Goal: Task Accomplishment & Management: Use online tool/utility

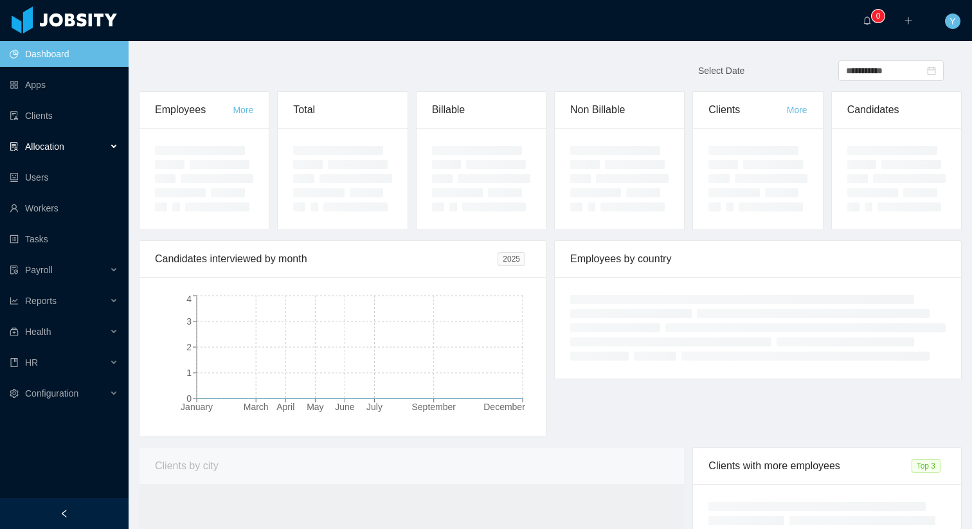
click at [91, 153] on div "Allocation" at bounding box center [64, 147] width 129 height 26
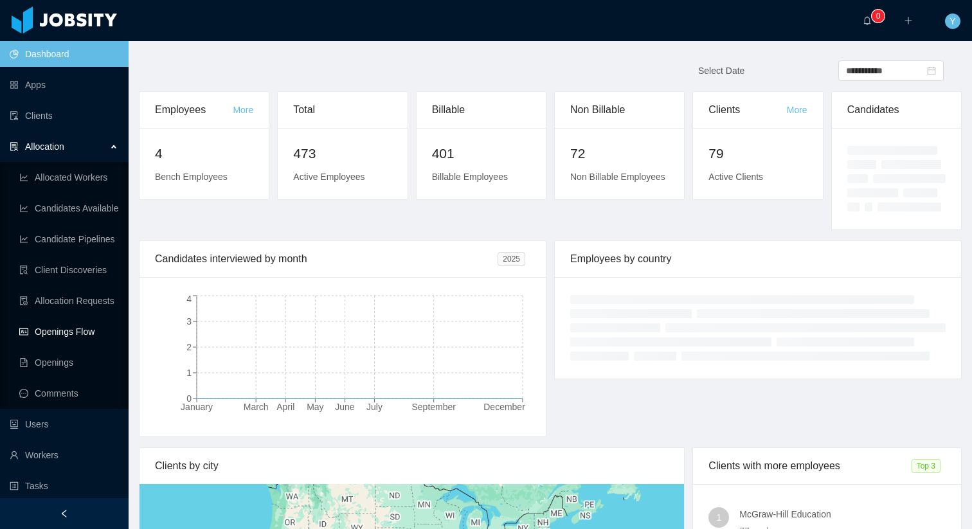
click at [80, 336] on link "Openings Flow" at bounding box center [68, 332] width 99 height 26
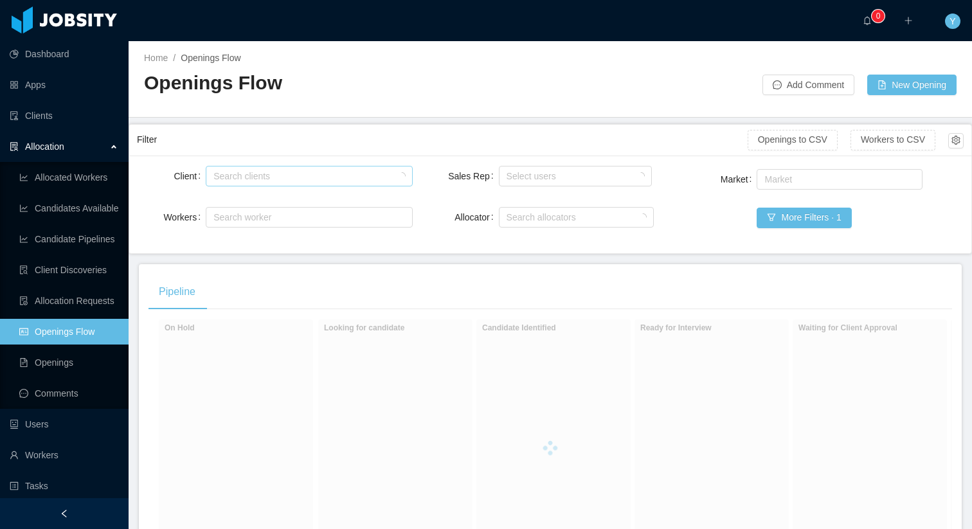
click at [304, 174] on div "Search clients" at bounding box center [306, 176] width 185 height 13
type input "******"
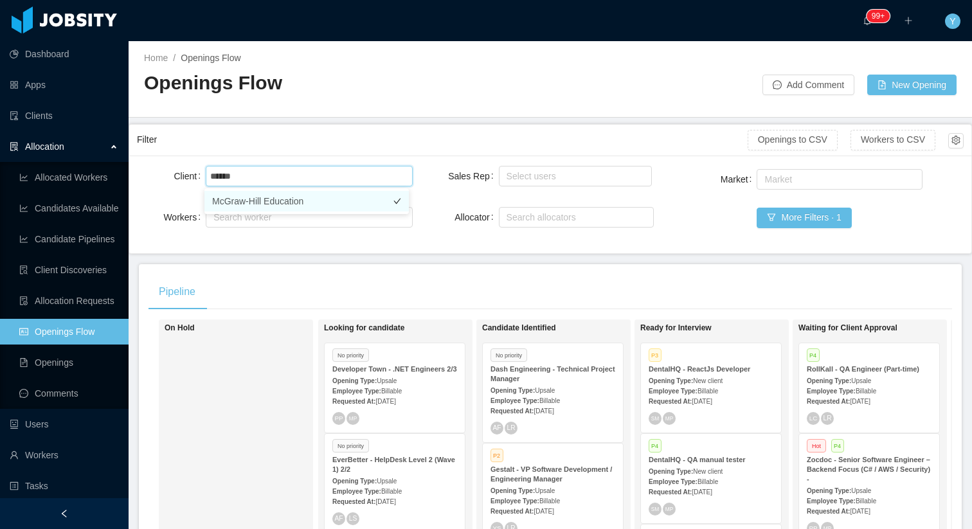
click at [273, 192] on li "McGraw-Hill Education" at bounding box center [307, 201] width 205 height 21
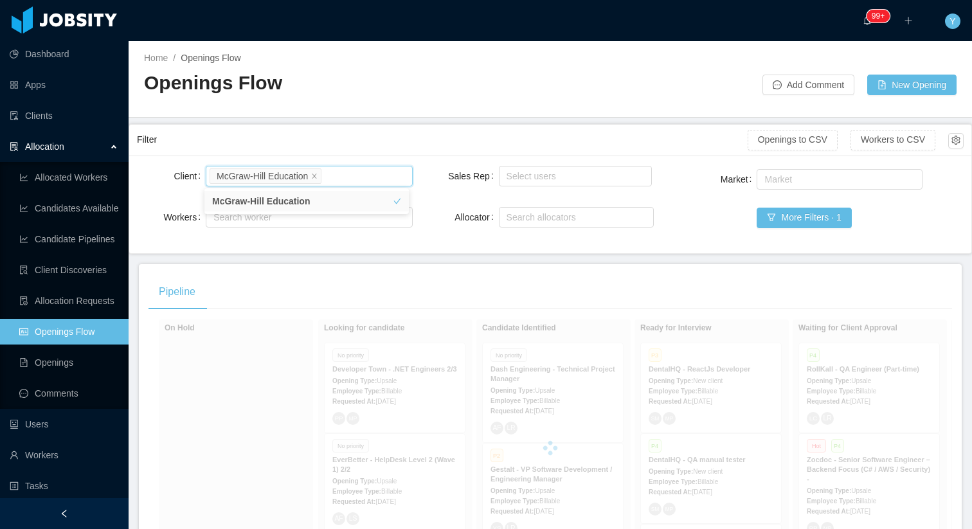
click at [352, 137] on div "Filter" at bounding box center [442, 140] width 611 height 24
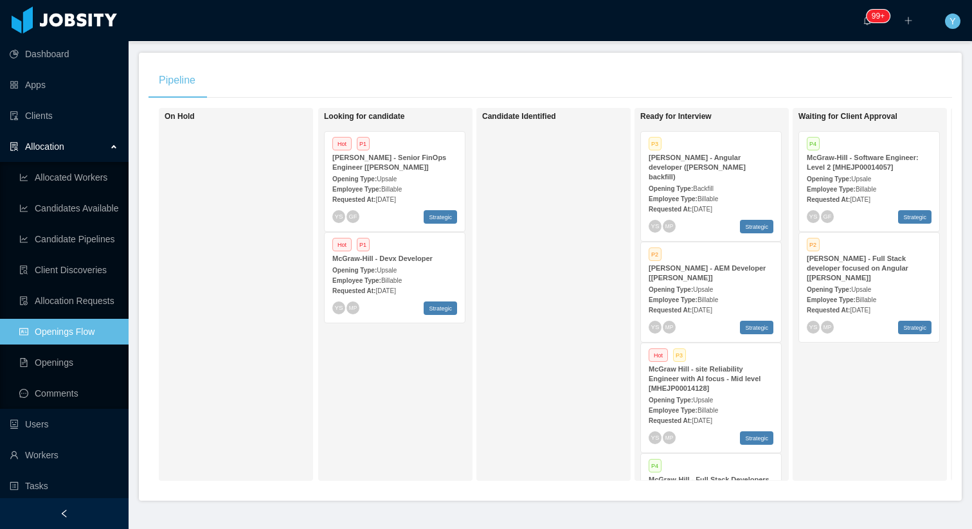
scroll to position [247, 0]
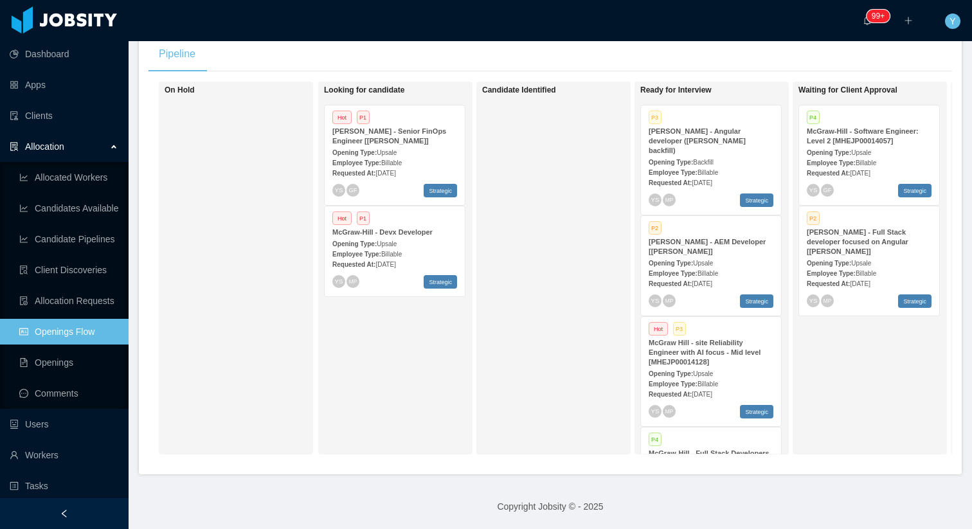
click at [846, 266] on div "Employee Type: Billable" at bounding box center [869, 273] width 125 height 14
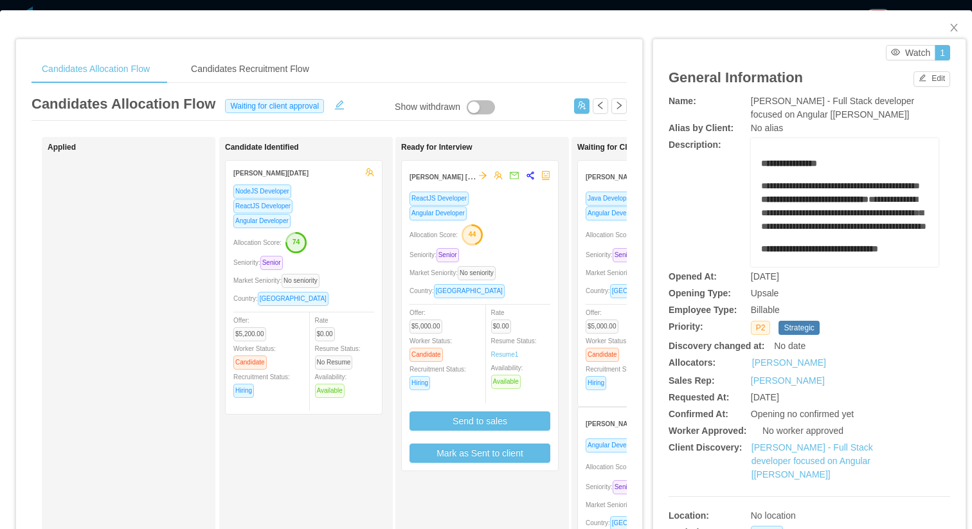
click at [594, 228] on div "Allocation Score: 50" at bounding box center [656, 234] width 141 height 21
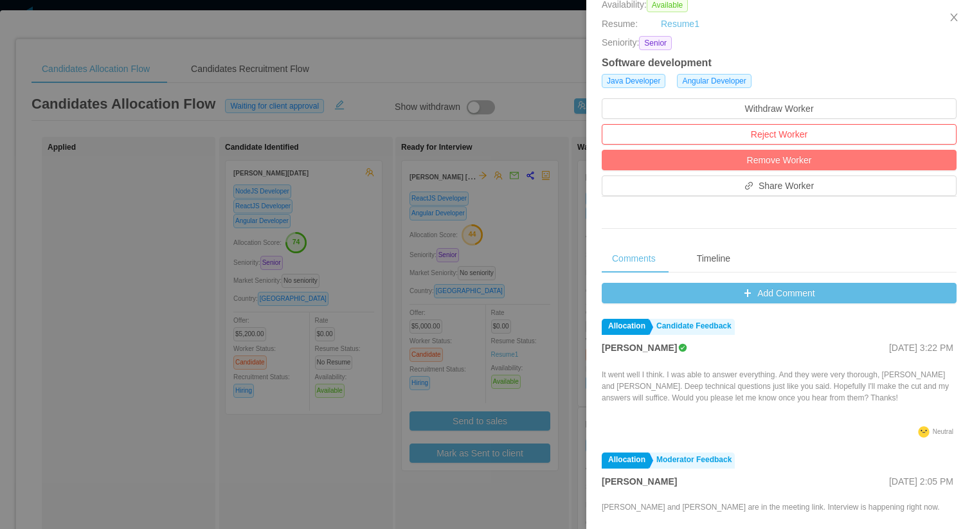
scroll to position [356, 0]
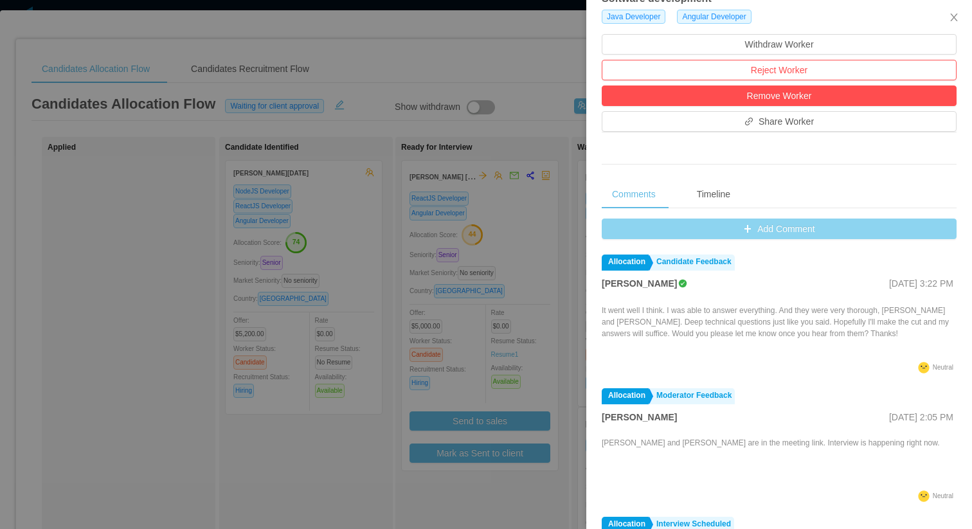
click at [790, 227] on button "Add Comment" at bounding box center [779, 229] width 355 height 21
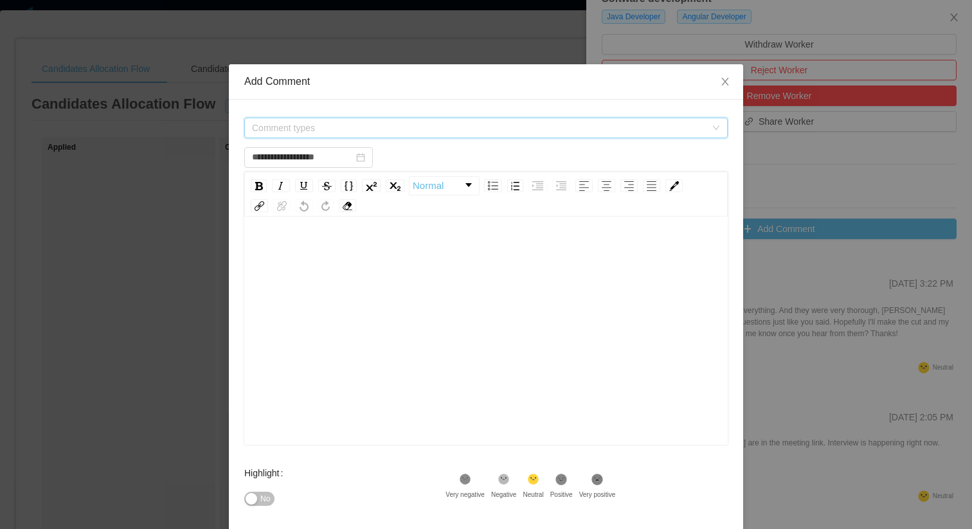
click at [608, 120] on span "Comment types" at bounding box center [482, 127] width 460 height 19
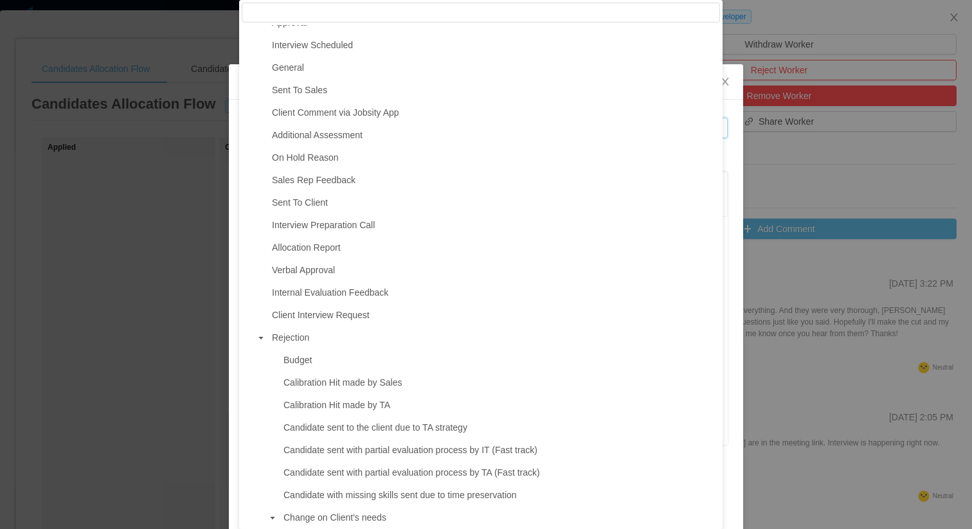
scroll to position [776, 0]
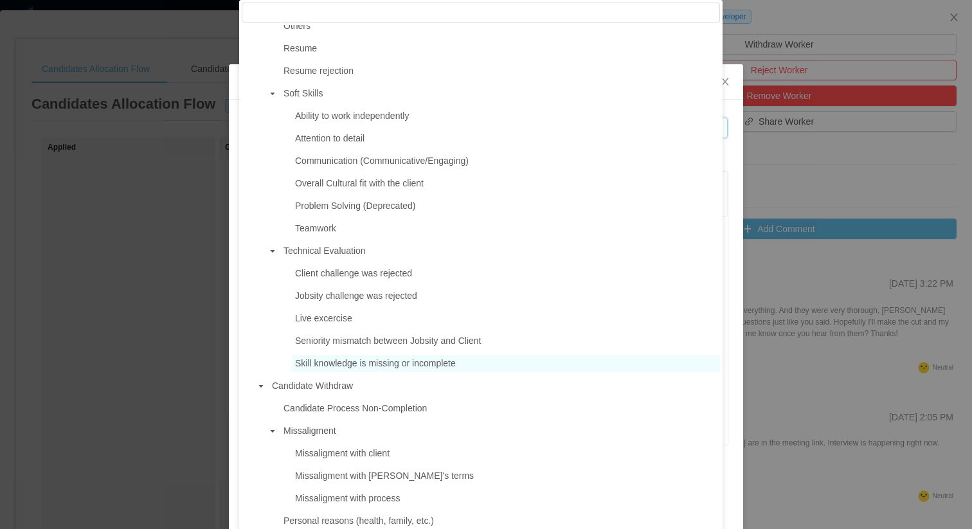
click at [348, 359] on span "Skill knowledge is missing or incomplete" at bounding box center [375, 363] width 161 height 10
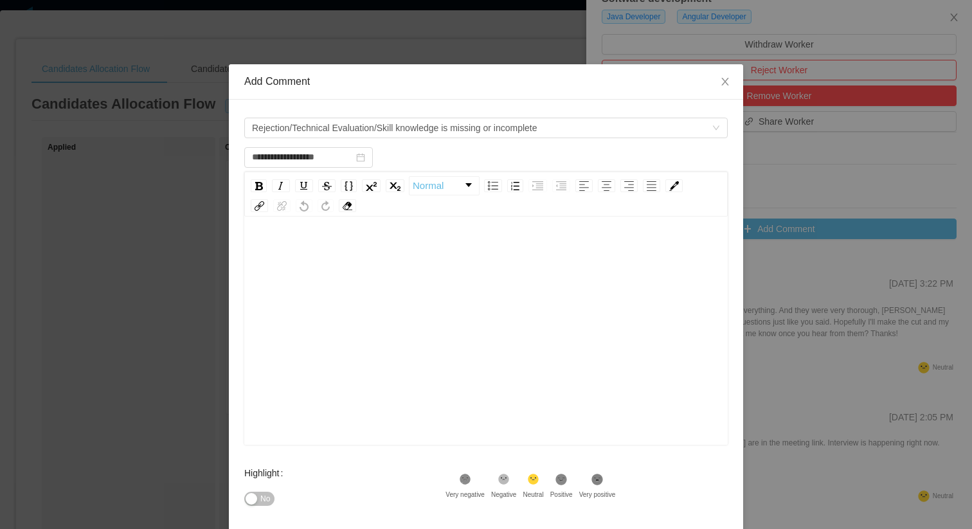
click at [506, 385] on div "rdw-editor" at bounding box center [487, 351] width 464 height 225
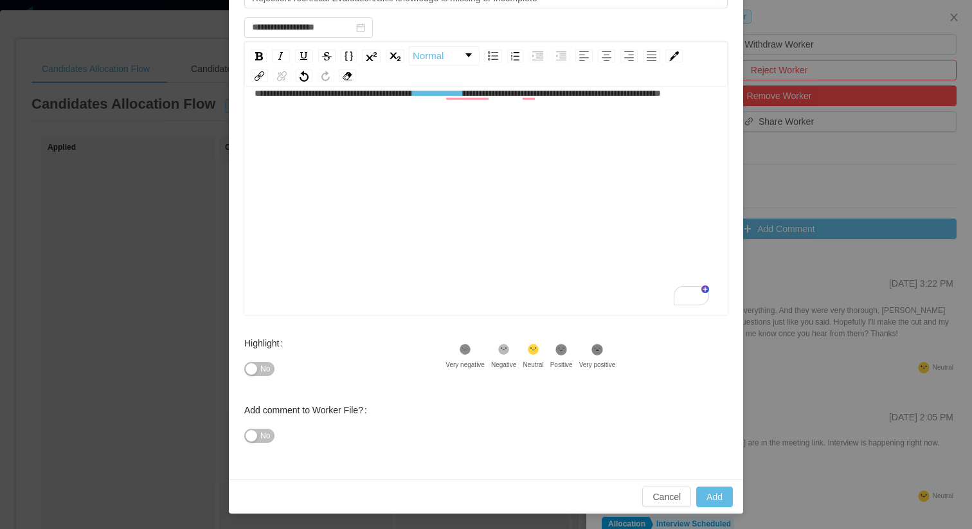
scroll to position [28, 0]
type input "**********"
click at [703, 496] on button "Add" at bounding box center [714, 497] width 37 height 21
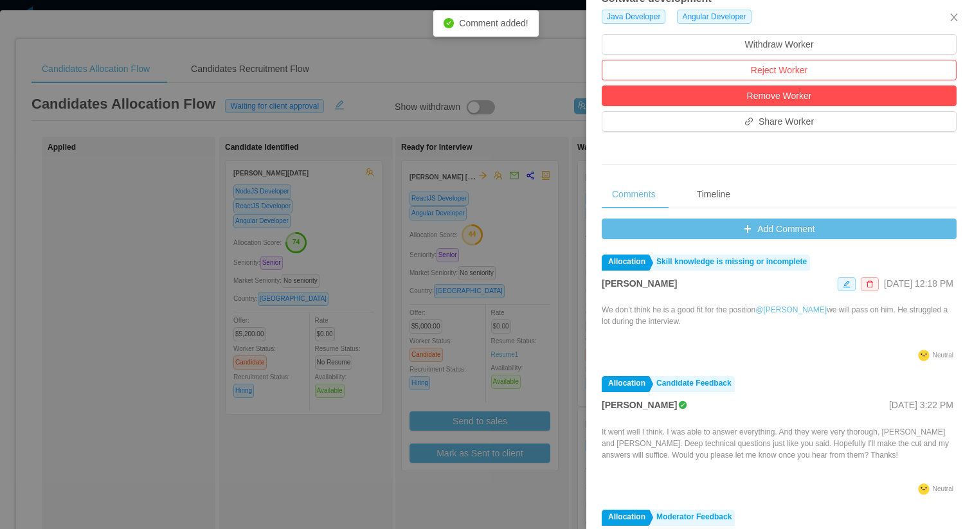
click at [506, 320] on div at bounding box center [486, 264] width 972 height 529
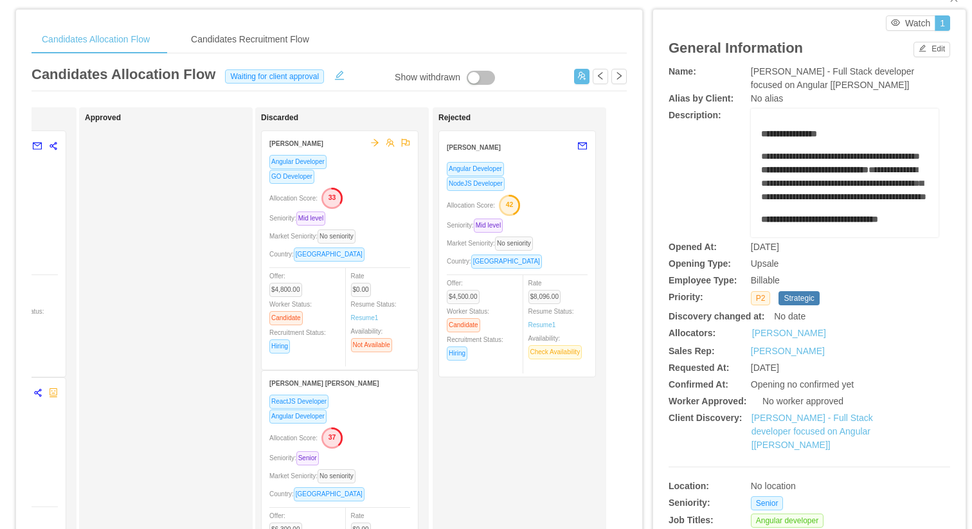
scroll to position [0, 0]
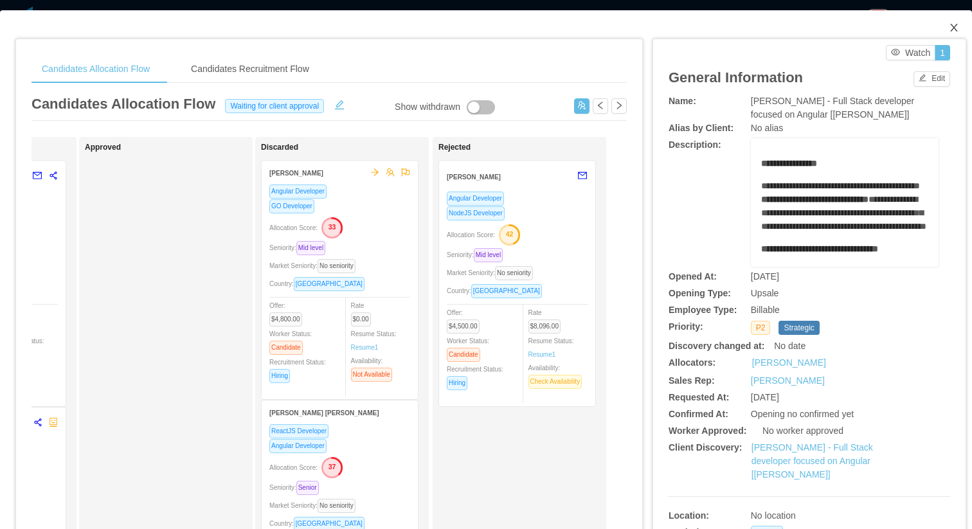
click at [940, 26] on span "Close" at bounding box center [954, 28] width 36 height 36
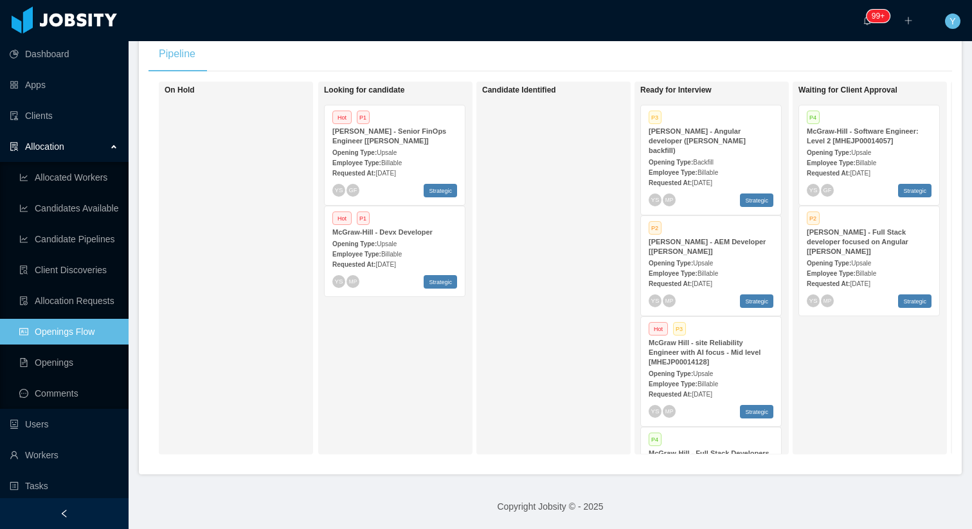
click at [712, 280] on span "[DATE]" at bounding box center [702, 283] width 20 height 7
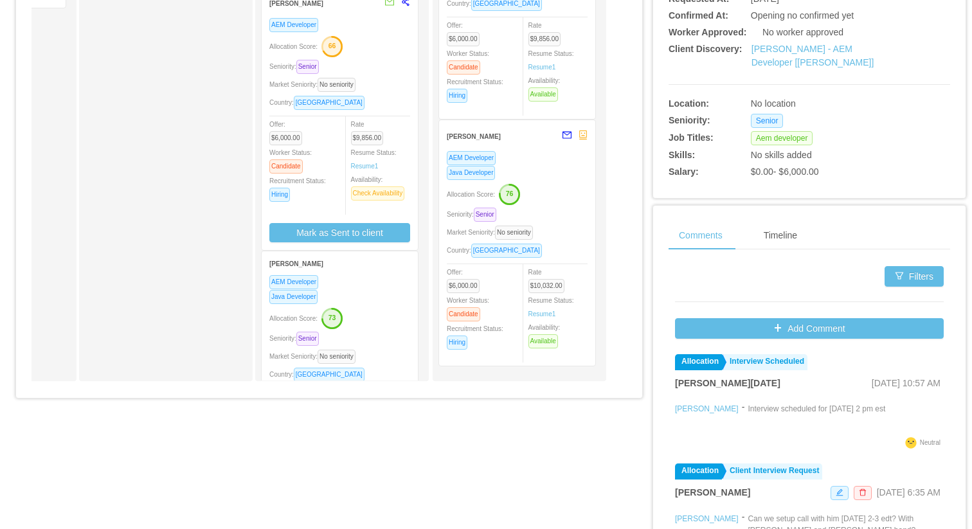
scroll to position [247, 0]
